Goal: Use online tool/utility: Utilize a website feature to perform a specific function

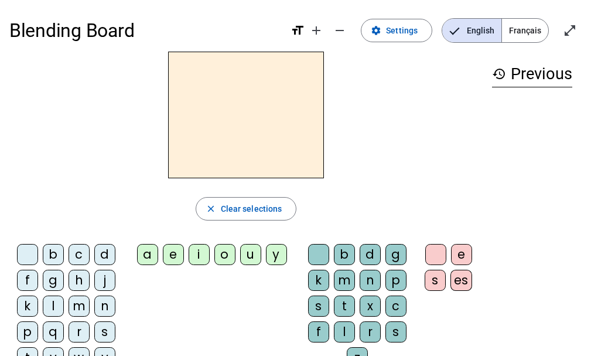
click at [79, 303] on div "m" at bounding box center [79, 305] width 21 height 21
click at [197, 252] on div "i" at bounding box center [199, 254] width 21 height 21
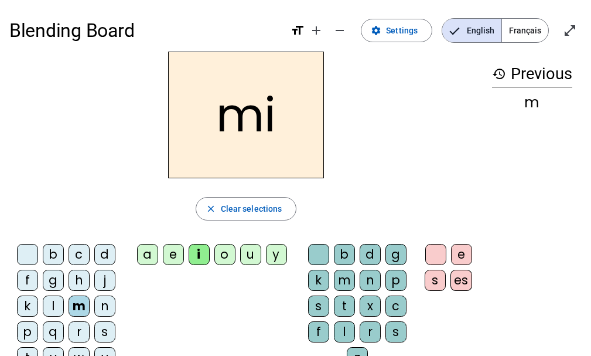
click at [342, 329] on div "l" at bounding box center [344, 331] width 21 height 21
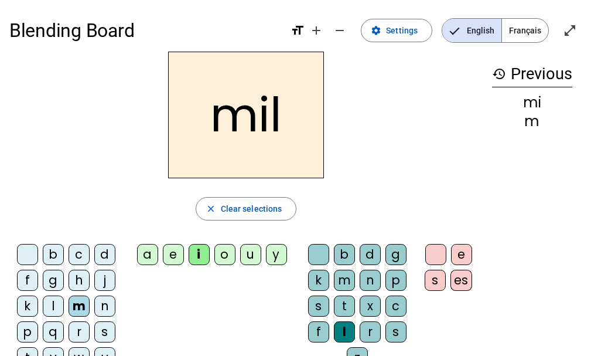
click at [98, 322] on div "s" at bounding box center [104, 331] width 21 height 21
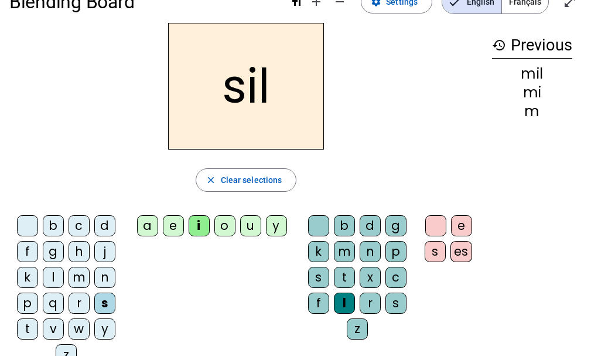
scroll to position [28, 0]
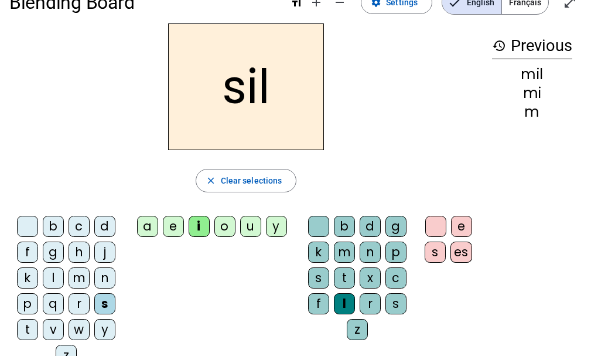
click at [312, 217] on div at bounding box center [318, 226] width 21 height 21
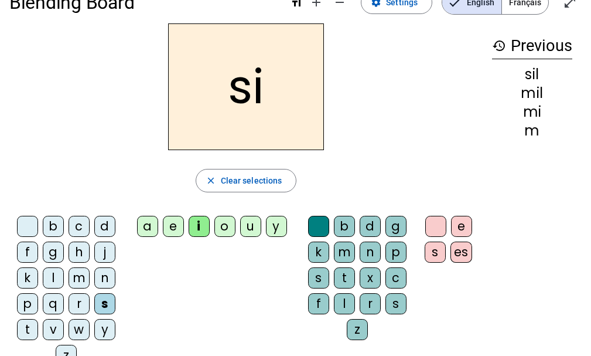
click at [98, 273] on div "n" at bounding box center [104, 277] width 21 height 21
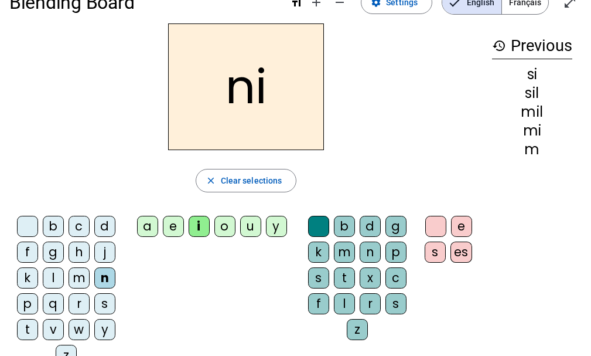
click at [173, 221] on div "e" at bounding box center [173, 226] width 21 height 21
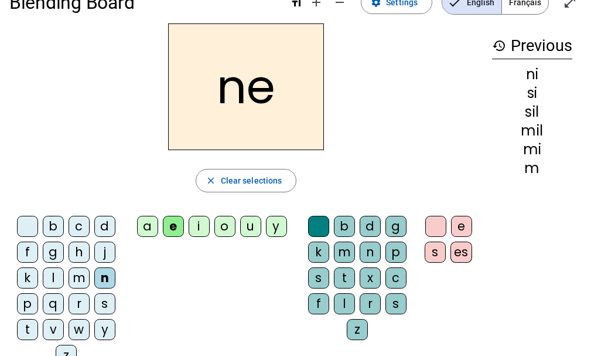
click at [49, 274] on div "l" at bounding box center [53, 277] width 21 height 21
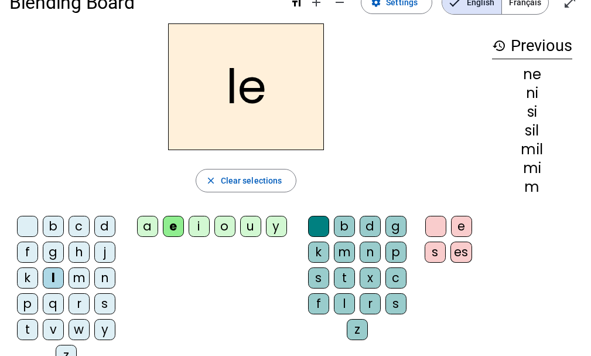
click at [104, 229] on div "d" at bounding box center [104, 226] width 21 height 21
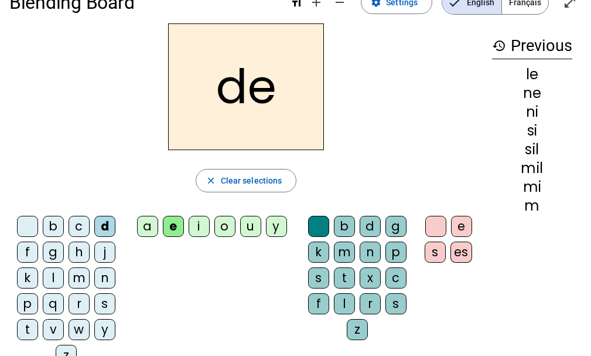
click at [104, 301] on div "s" at bounding box center [104, 303] width 21 height 21
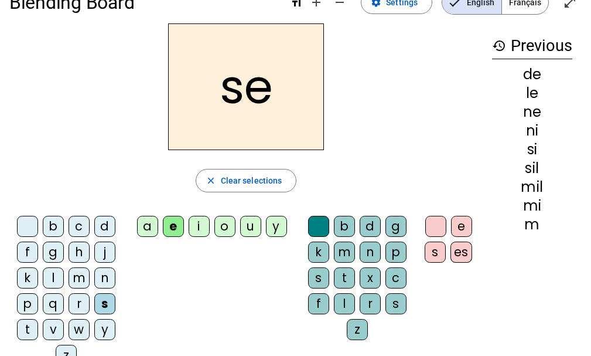
click at [23, 323] on div "t" at bounding box center [27, 329] width 21 height 21
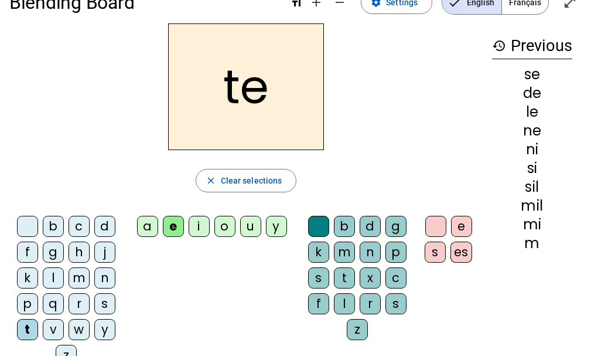
click at [145, 224] on div "a" at bounding box center [147, 226] width 21 height 21
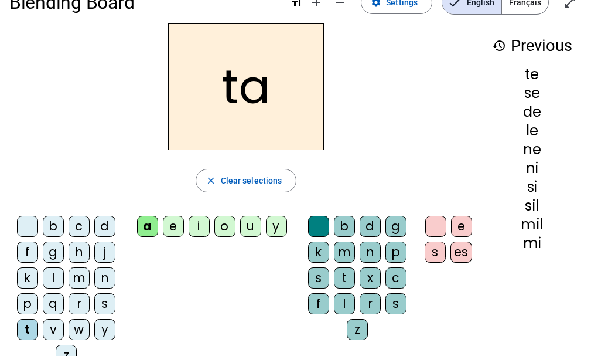
click at [50, 278] on div "l" at bounding box center [53, 277] width 21 height 21
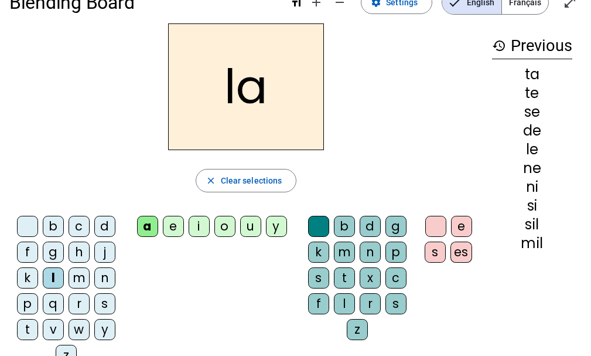
click at [80, 278] on div "m" at bounding box center [79, 277] width 21 height 21
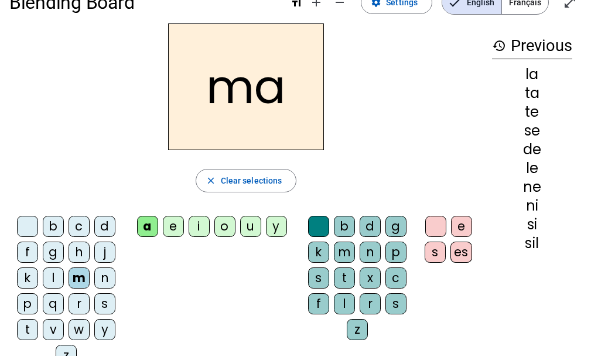
click at [98, 305] on div "s" at bounding box center [104, 303] width 21 height 21
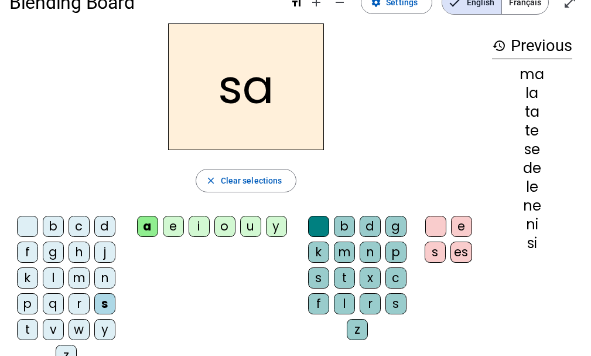
click at [251, 227] on div "u" at bounding box center [250, 226] width 21 height 21
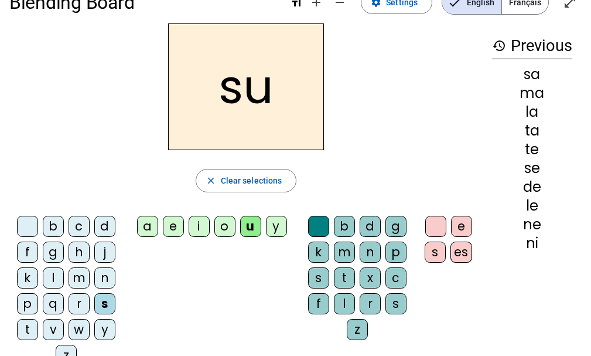
click at [102, 227] on div "d" at bounding box center [104, 226] width 21 height 21
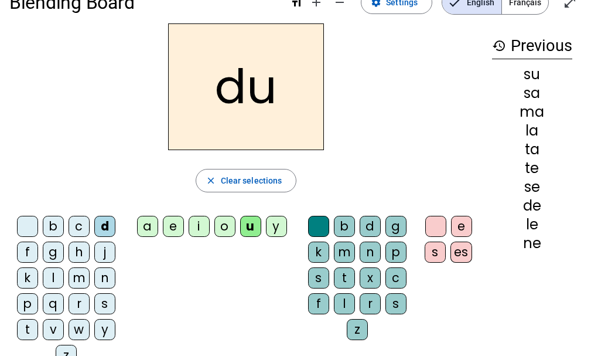
click at [28, 325] on div "t" at bounding box center [27, 329] width 21 height 21
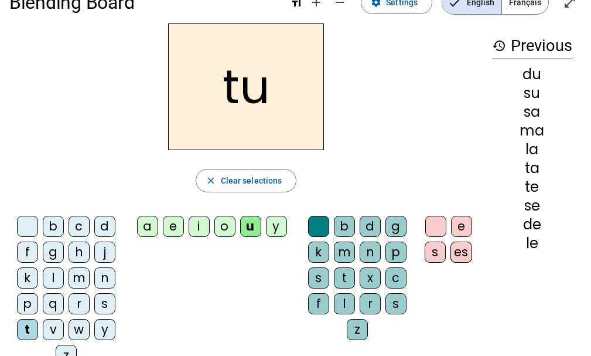
click at [54, 275] on div "l" at bounding box center [53, 277] width 21 height 21
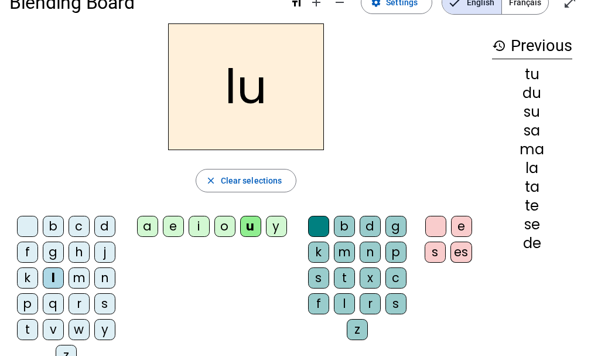
click at [53, 221] on div "b" at bounding box center [53, 226] width 21 height 21
